Goal: Find specific page/section: Find specific page/section

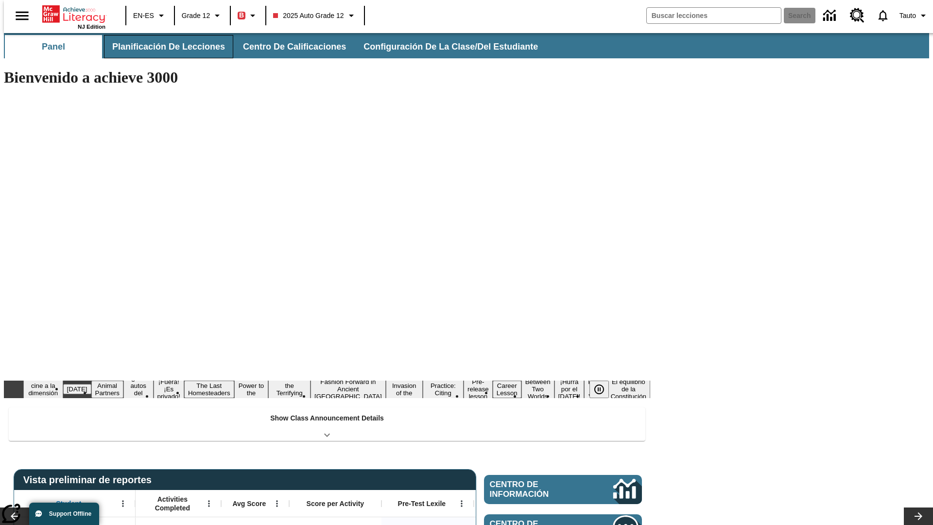
click at [163, 47] on button "Planificación de lecciones" at bounding box center [168, 46] width 129 height 23
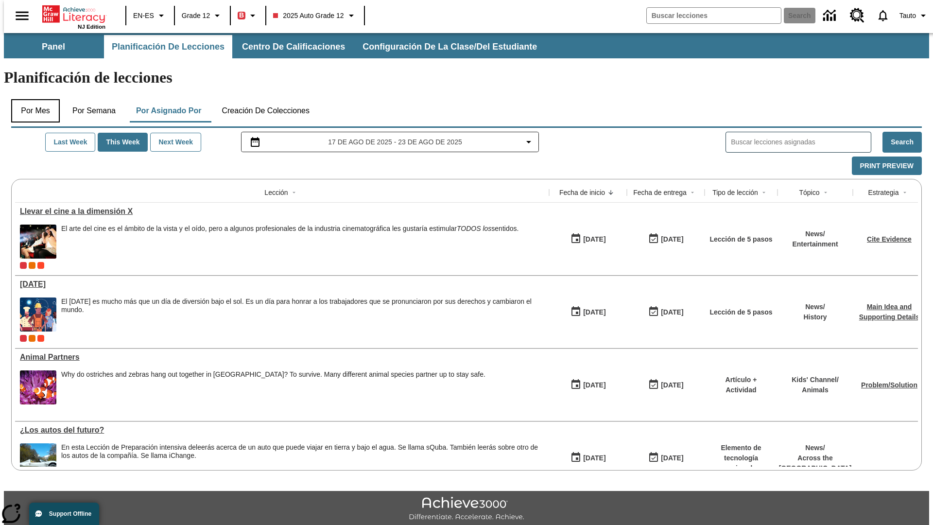
click at [32, 99] on button "Por mes" at bounding box center [35, 110] width 49 height 23
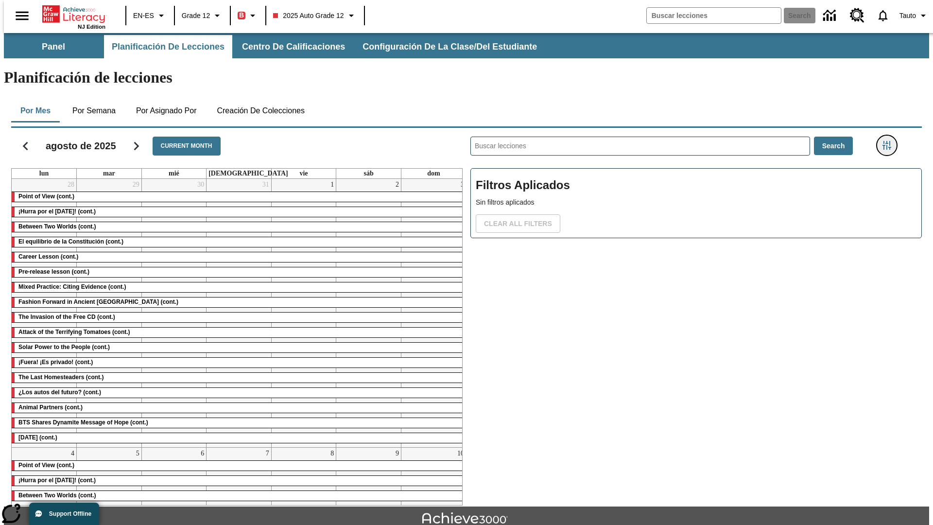
click at [890, 141] on icon "Menú lateral de filtros" at bounding box center [887, 145] width 9 height 9
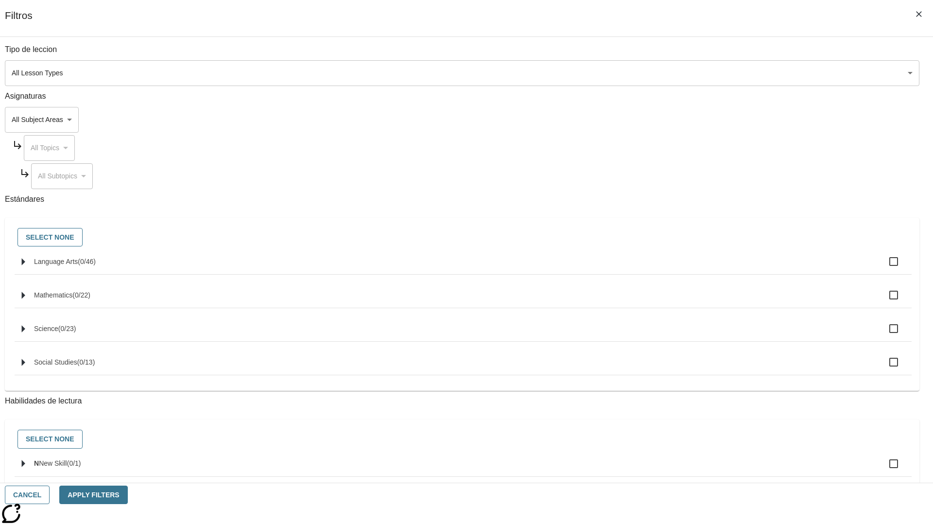
click at [700, 73] on body "Saltar al contenido principal NJ Edition EN-ES Grade 12 B 2025 Auto Grade 12 Se…" at bounding box center [466, 301] width 925 height 536
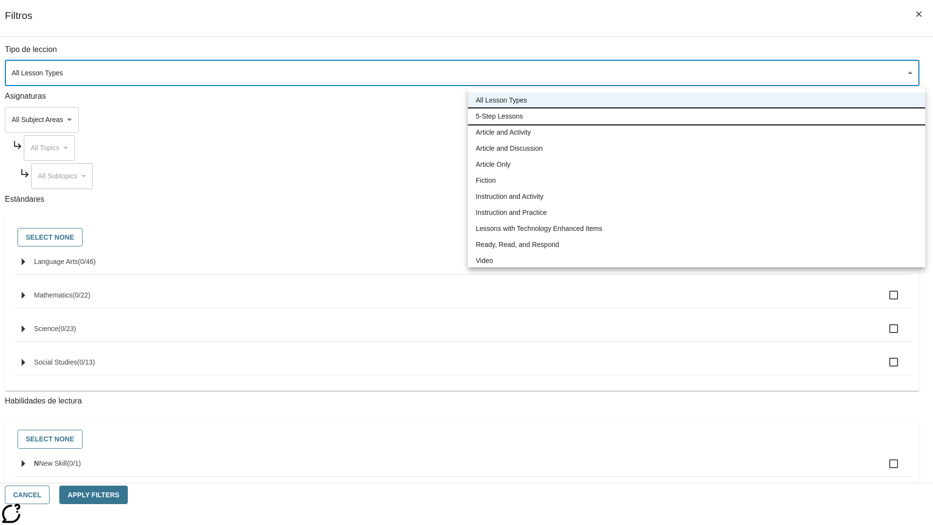
click at [697, 116] on li "5-Step Lessons" at bounding box center [696, 116] width 457 height 16
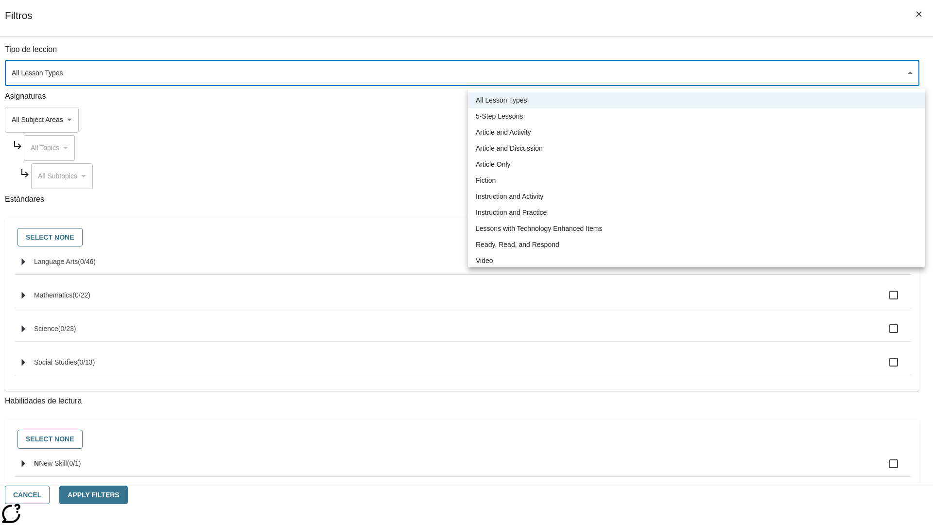
type input "1"
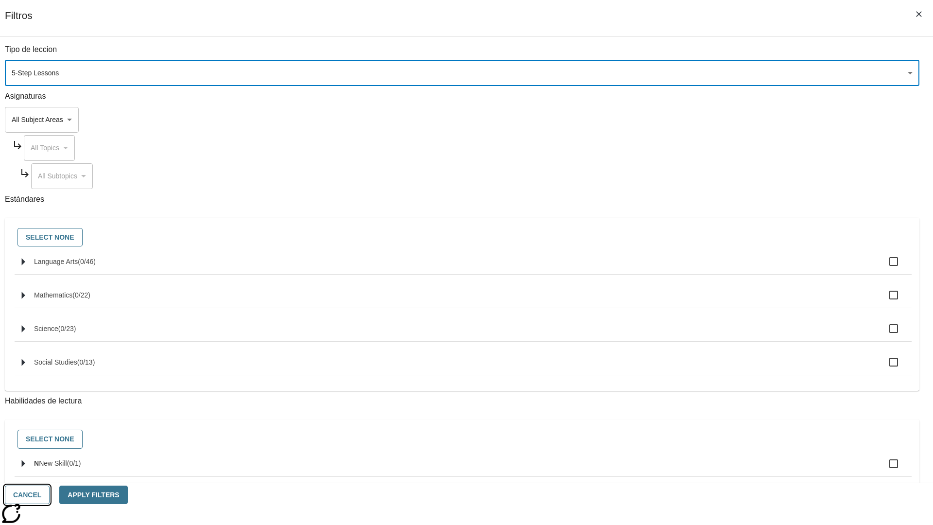
click at [50, 495] on button "Cancel" at bounding box center [27, 495] width 45 height 19
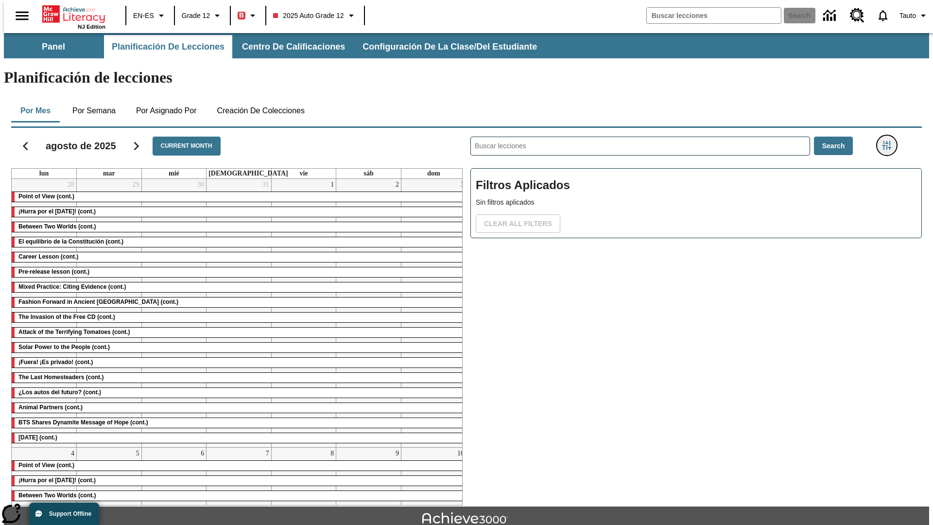
click at [890, 141] on icon "Menú lateral de filtros" at bounding box center [887, 145] width 9 height 9
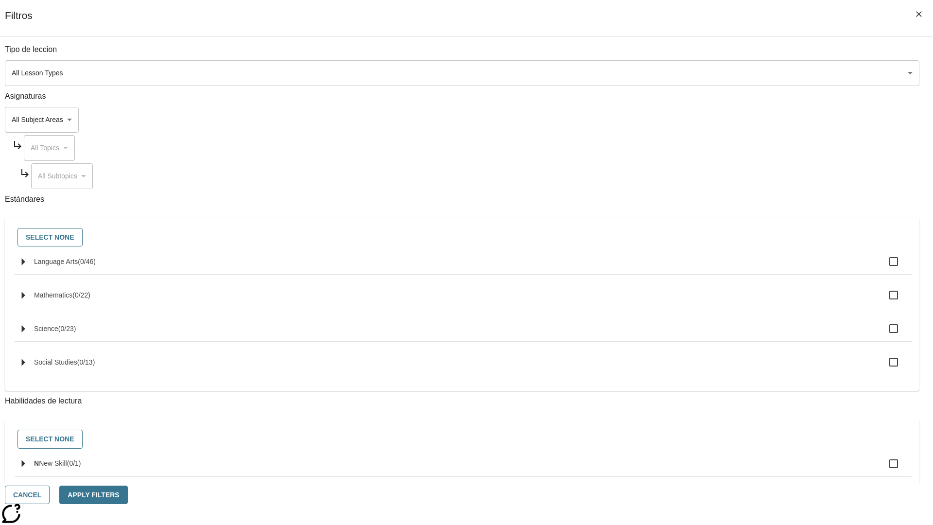
click at [700, 73] on body "Saltar al contenido principal NJ Edition EN-ES Grade 12 B 2025 Auto Grade 12 Se…" at bounding box center [466, 301] width 925 height 536
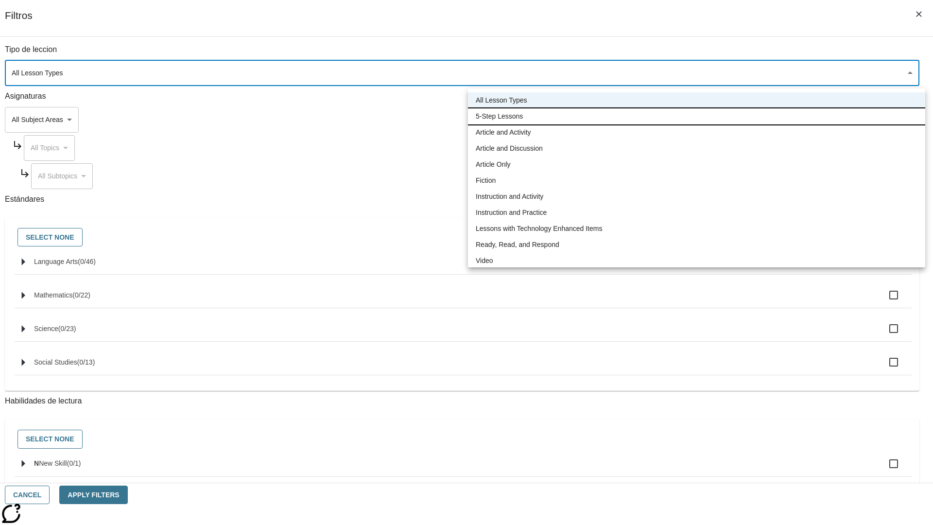
click at [697, 116] on li "5-Step Lessons" at bounding box center [696, 116] width 457 height 16
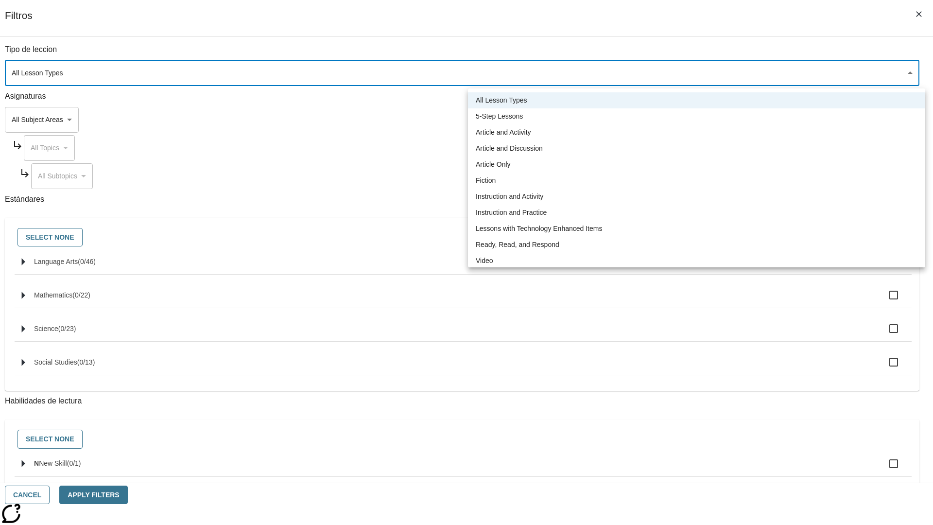
type input "1"
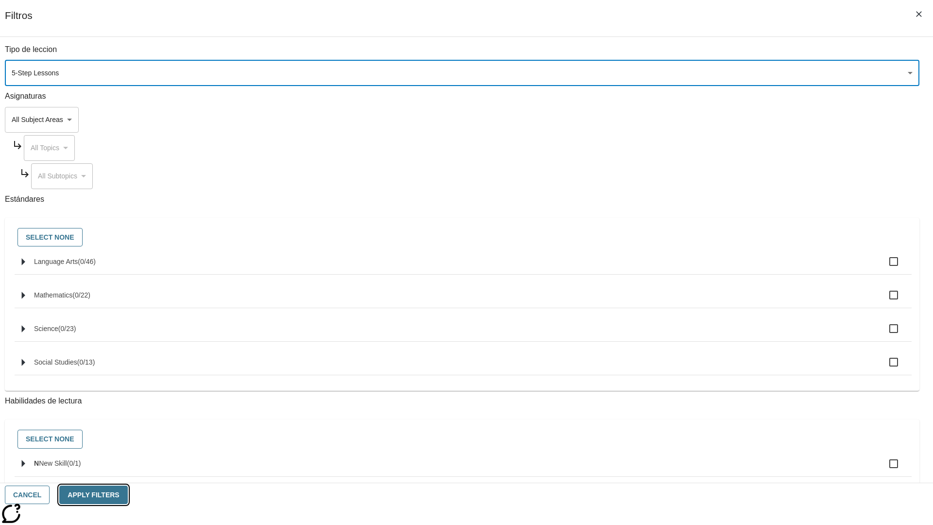
click at [127, 495] on button "Apply Filters" at bounding box center [93, 495] width 68 height 19
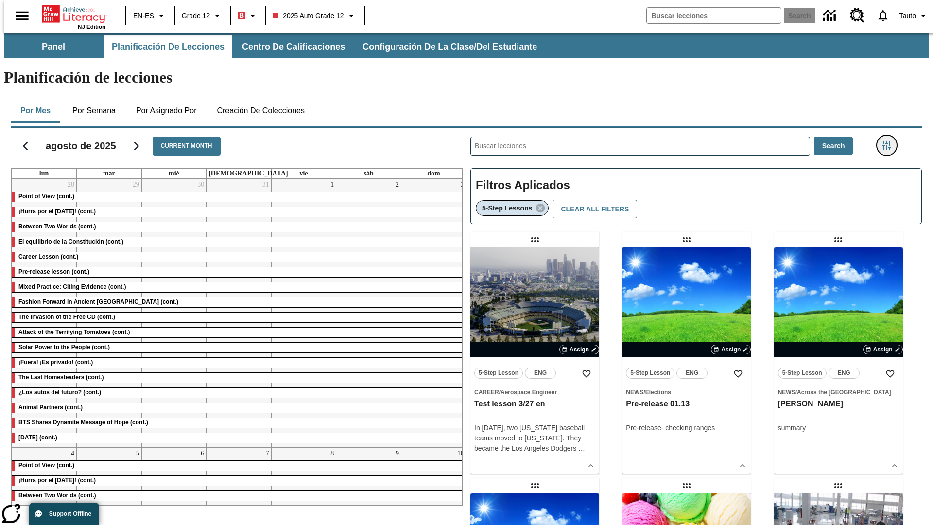
click at [890, 141] on icon "Menú lateral de filtros" at bounding box center [887, 145] width 9 height 9
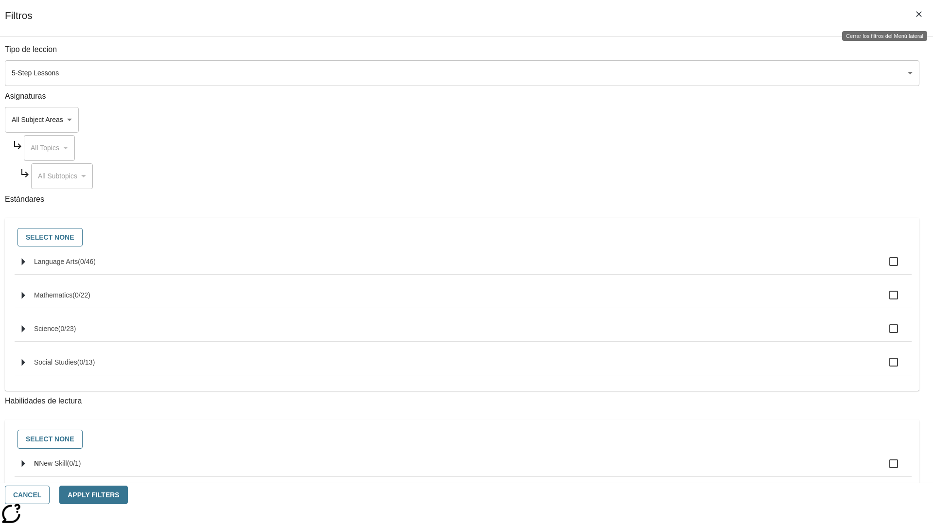
click at [919, 14] on icon "Cerrar los filtros del Menú lateral" at bounding box center [919, 14] width 6 height 6
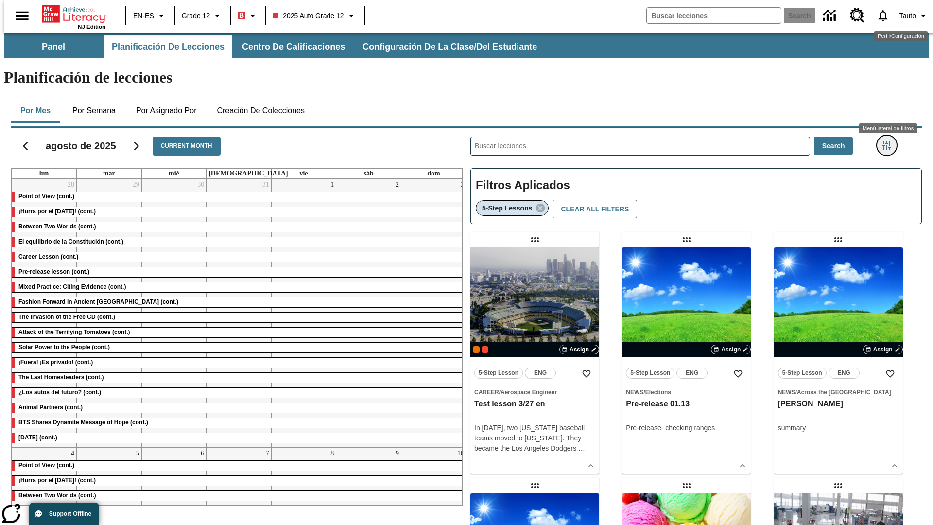
click at [890, 141] on icon "Menú lateral de filtros" at bounding box center [887, 145] width 9 height 9
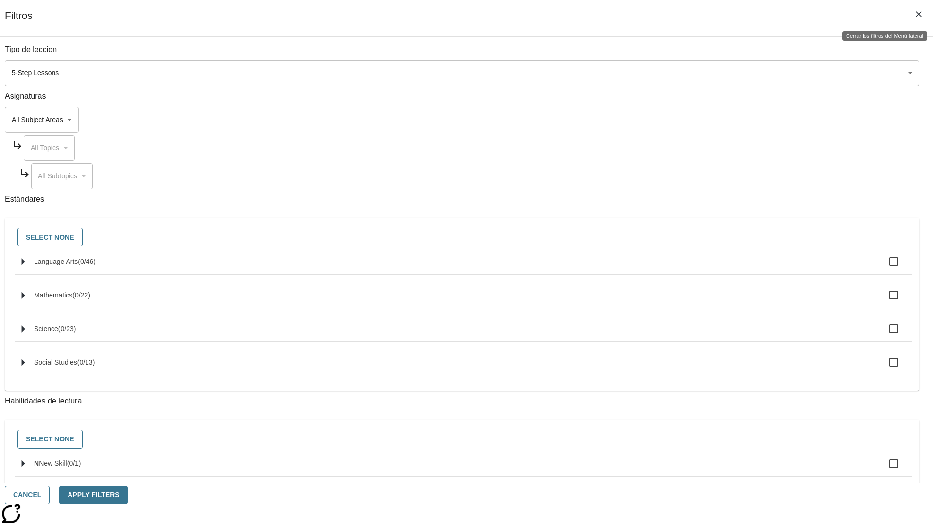
click at [919, 14] on icon "Cerrar los filtros del Menú lateral" at bounding box center [919, 14] width 6 height 6
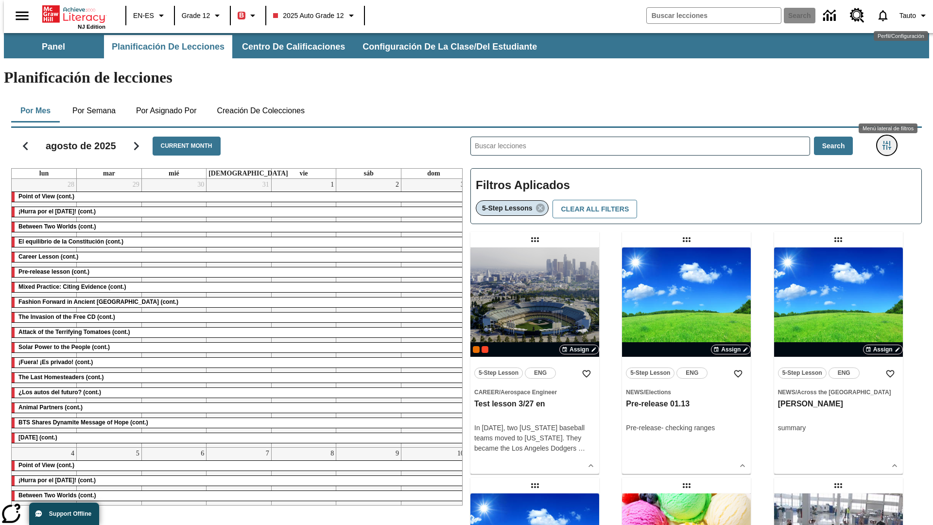
click at [890, 141] on icon "Menú lateral de filtros" at bounding box center [887, 145] width 9 height 9
